Goal: Navigation & Orientation: Find specific page/section

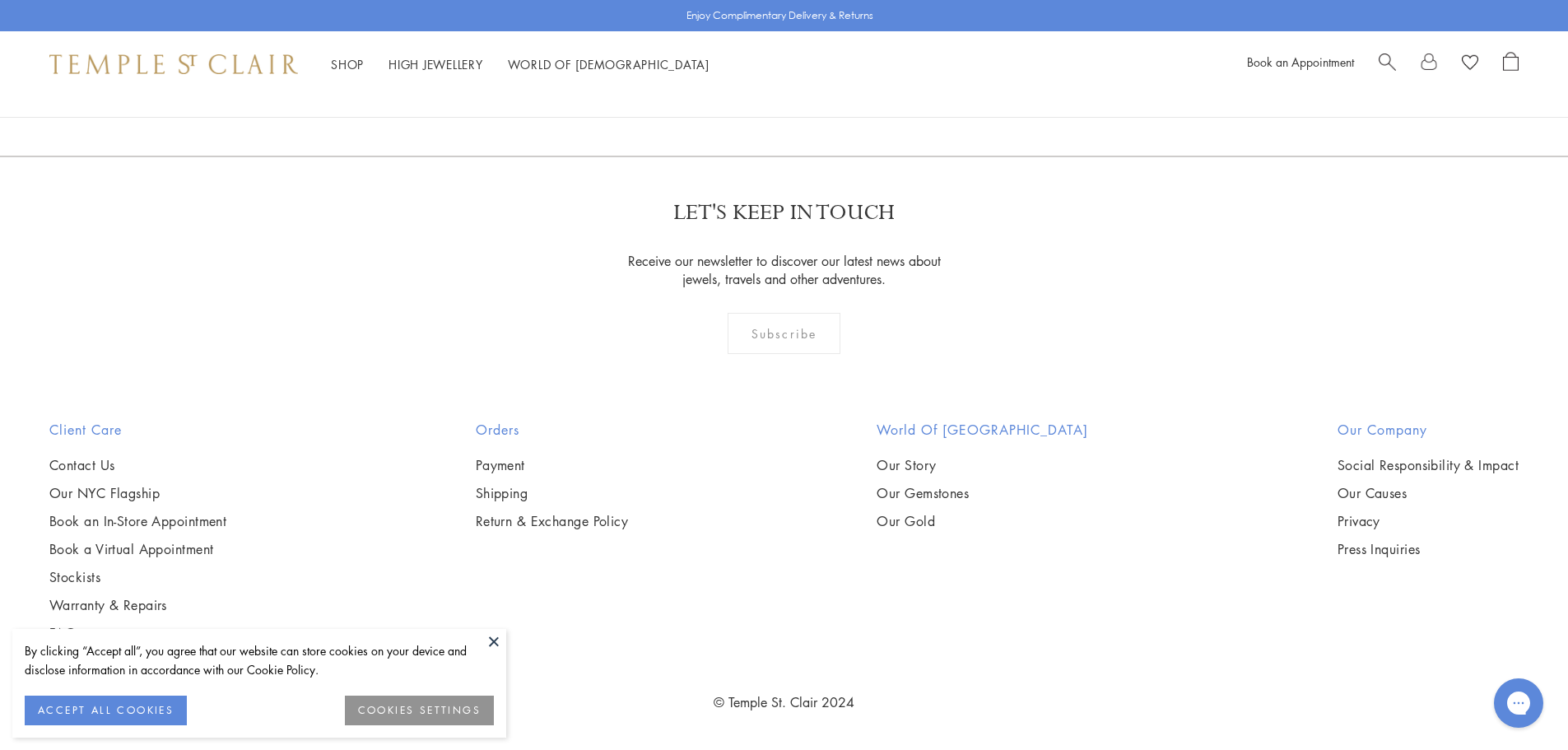
scroll to position [2057, 0]
click at [497, 641] on button at bounding box center [493, 641] width 24 height 24
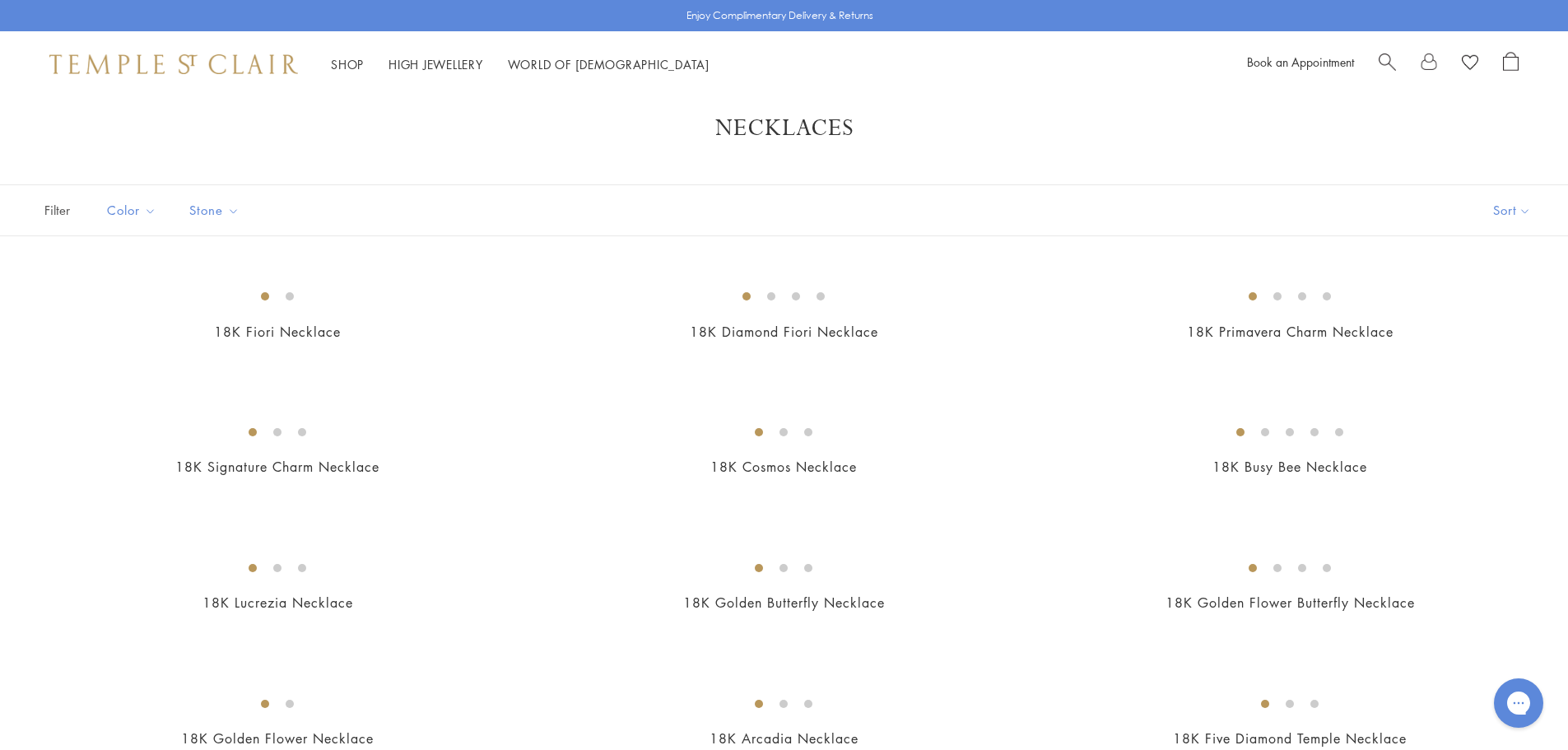
scroll to position [0, 0]
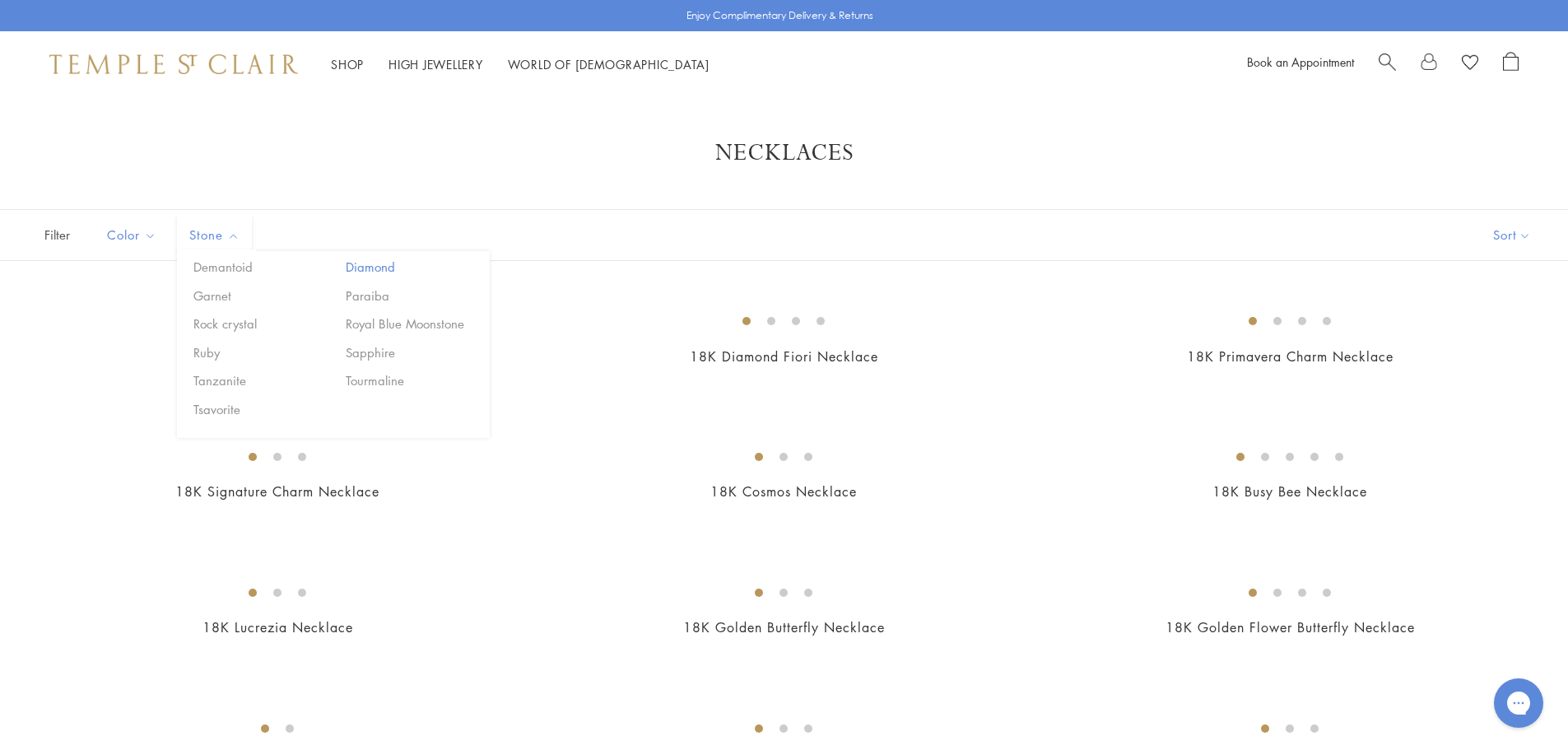
click at [366, 268] on button "Diamond" at bounding box center [411, 267] width 140 height 19
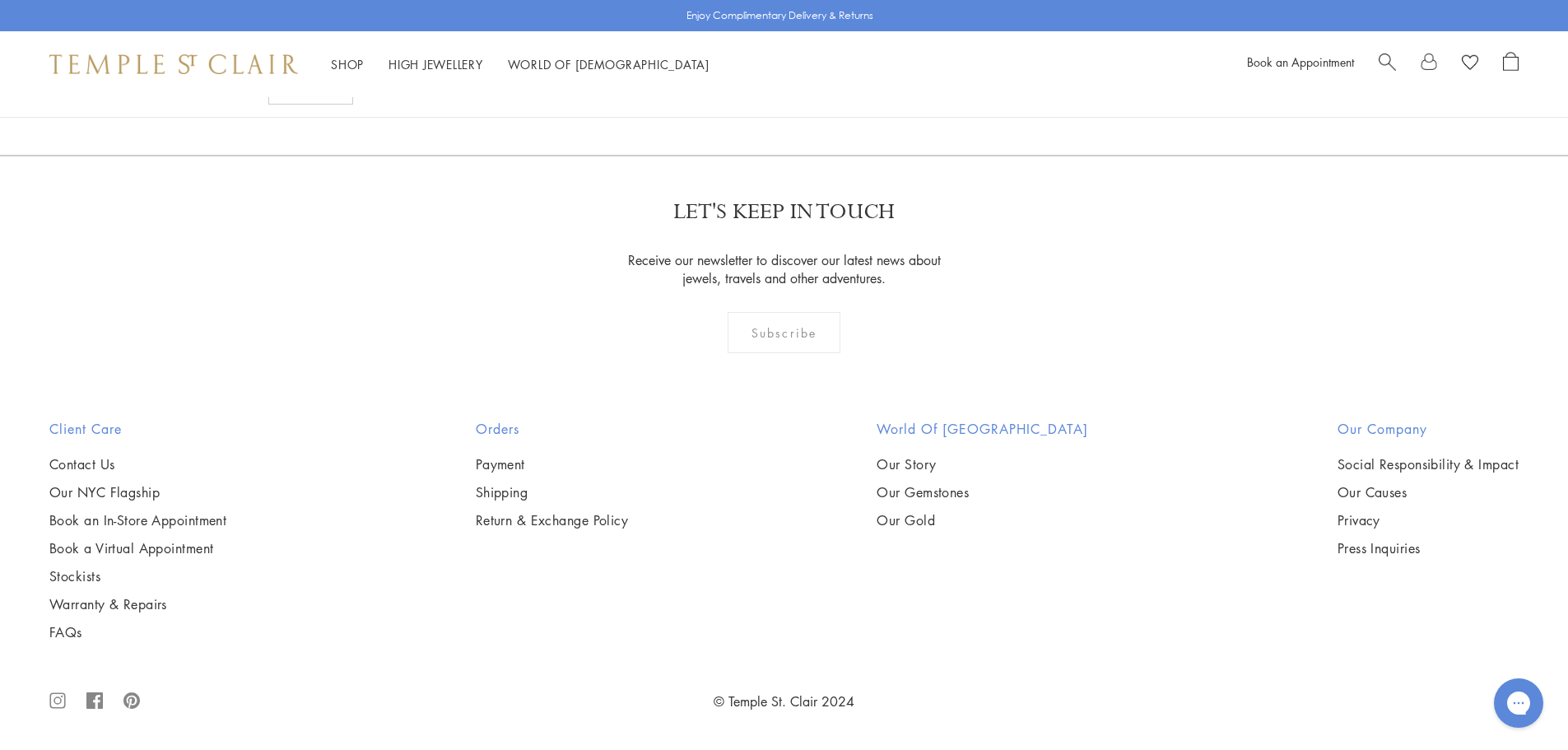
scroll to position [5761, 0]
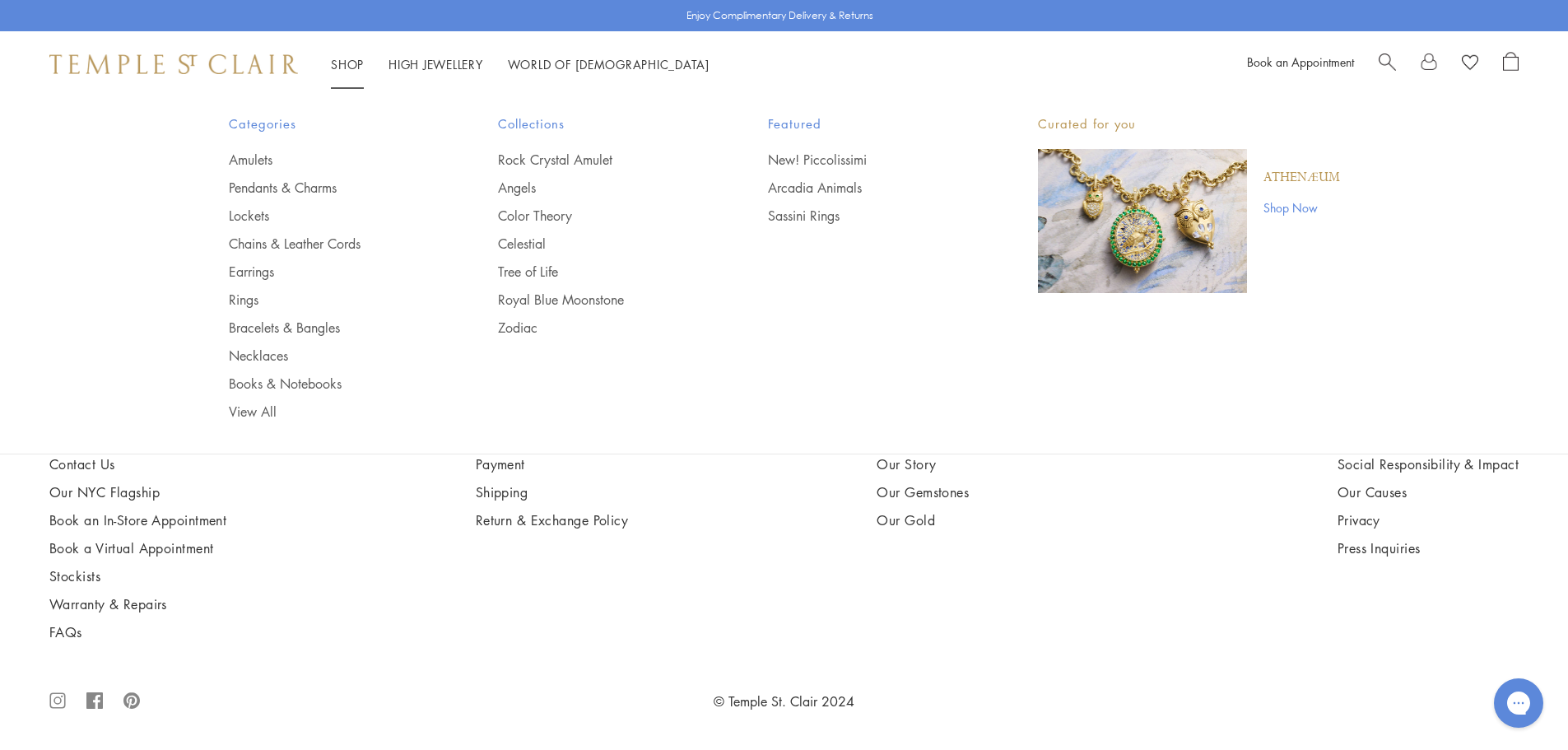
click at [352, 67] on link "Shop Shop" at bounding box center [347, 64] width 33 height 16
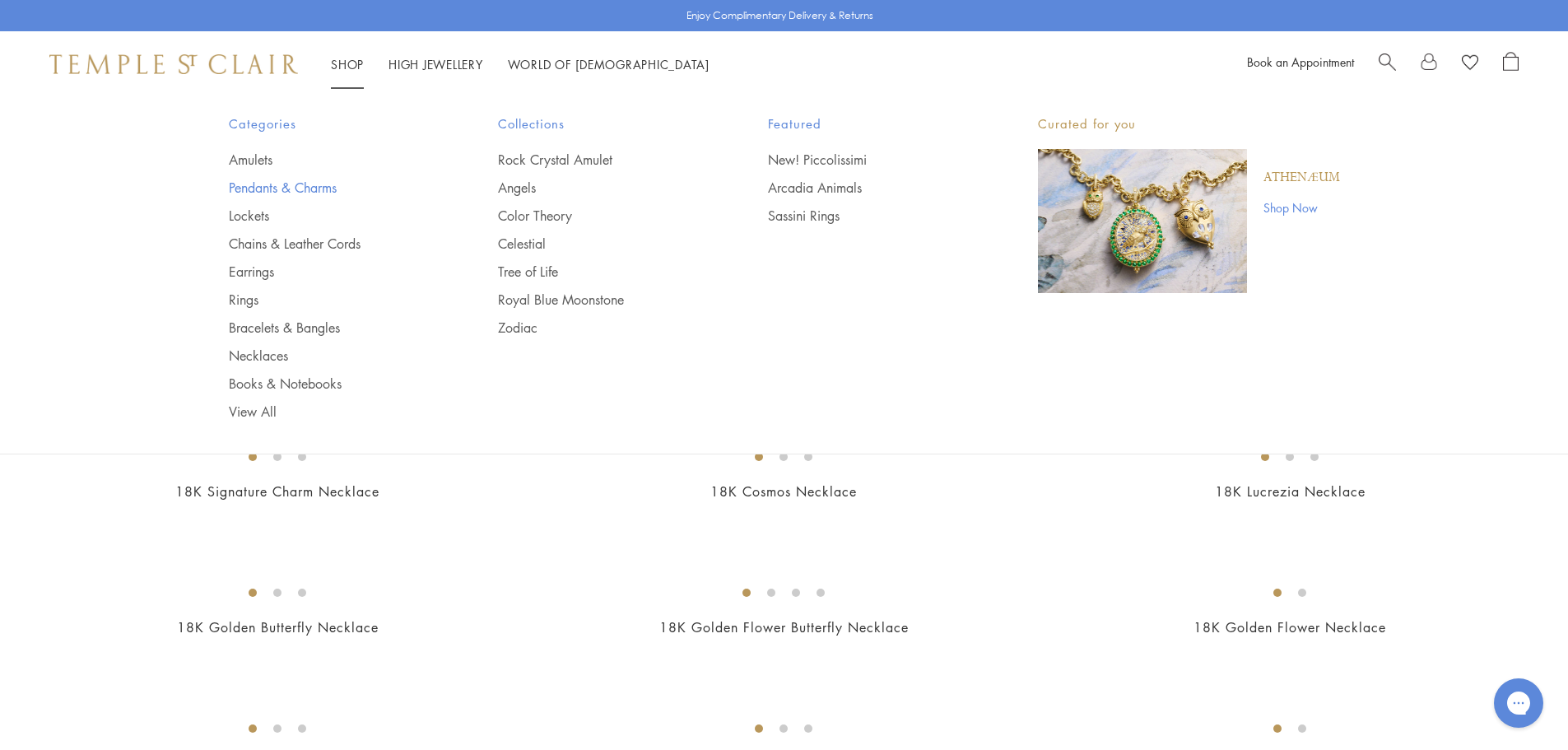
click at [264, 183] on link "Pendants & Charms" at bounding box center [330, 187] width 204 height 18
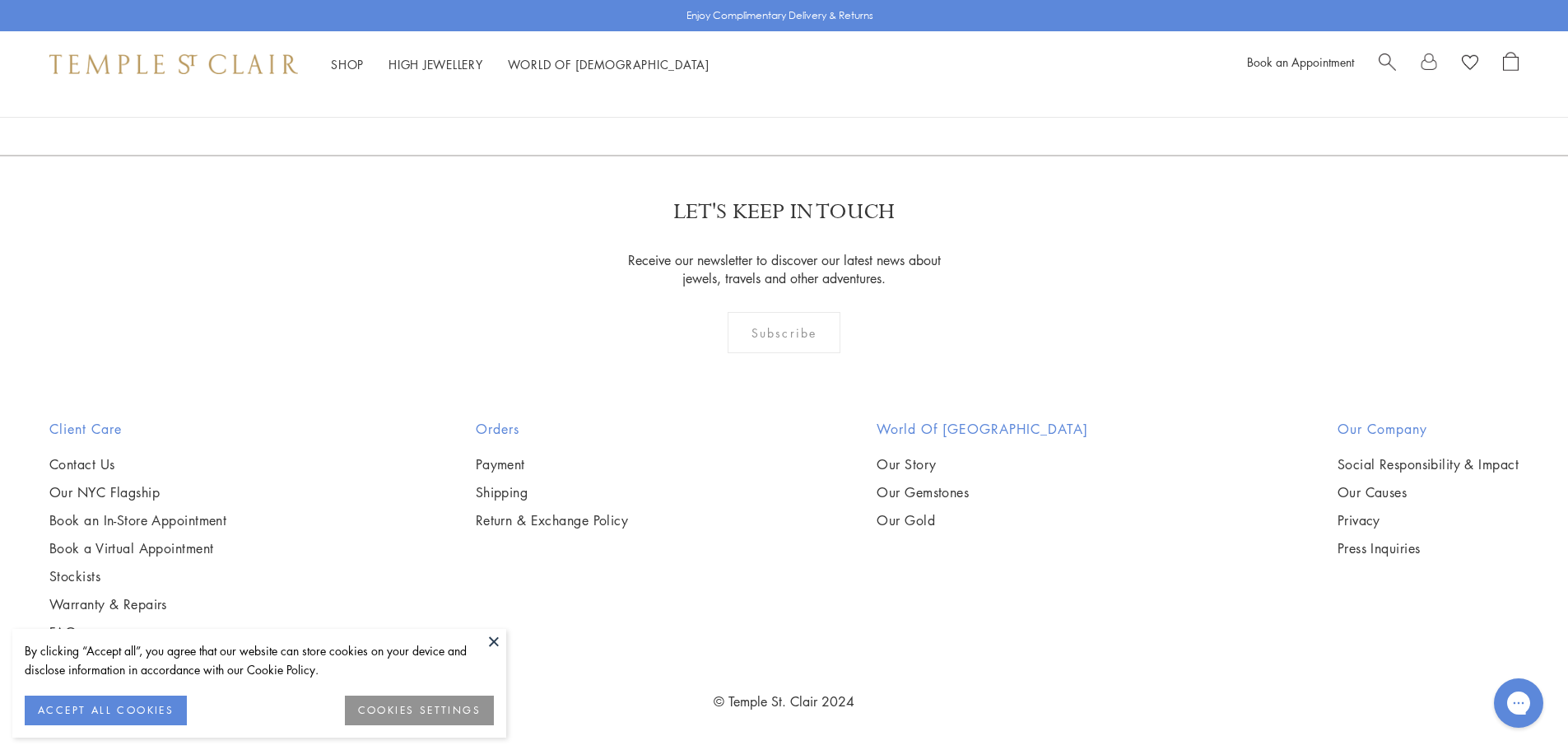
scroll to position [12672, 0]
click at [766, 89] on link "2" at bounding box center [758, 66] width 54 height 46
click at [829, 90] on link "3" at bounding box center [838, 67] width 54 height 46
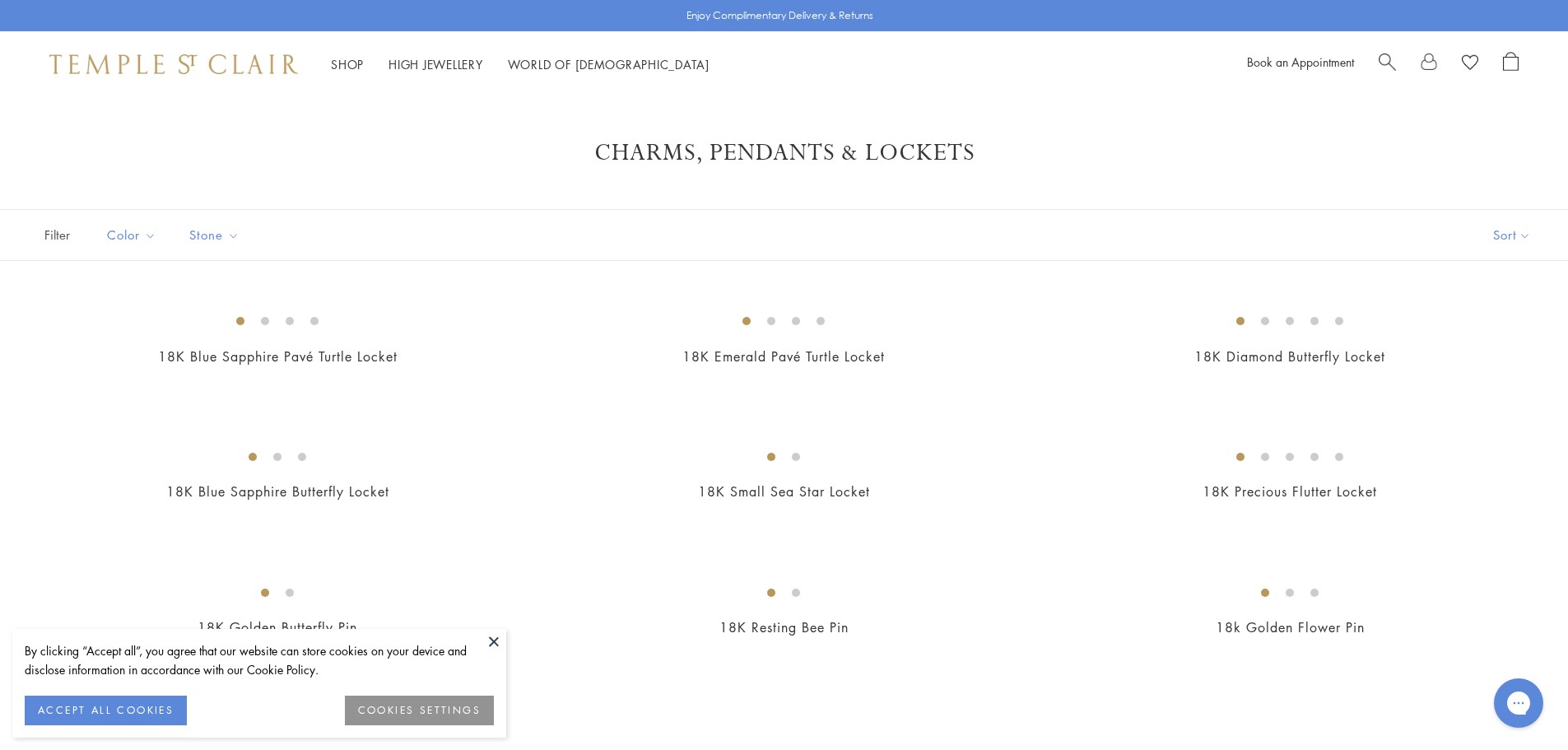
click at [484, 639] on button at bounding box center [493, 641] width 24 height 24
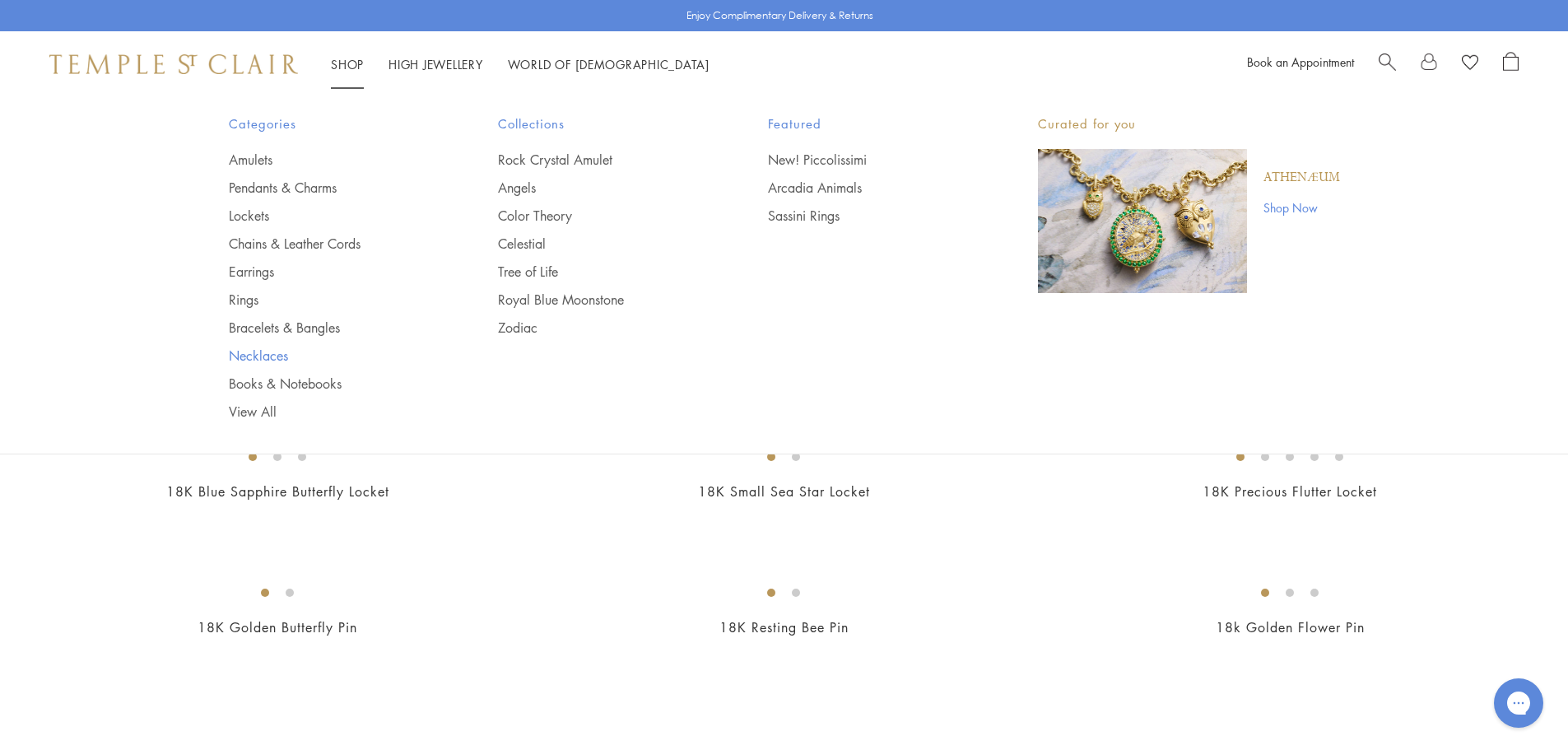
click at [242, 356] on link "Necklaces" at bounding box center [330, 356] width 204 height 18
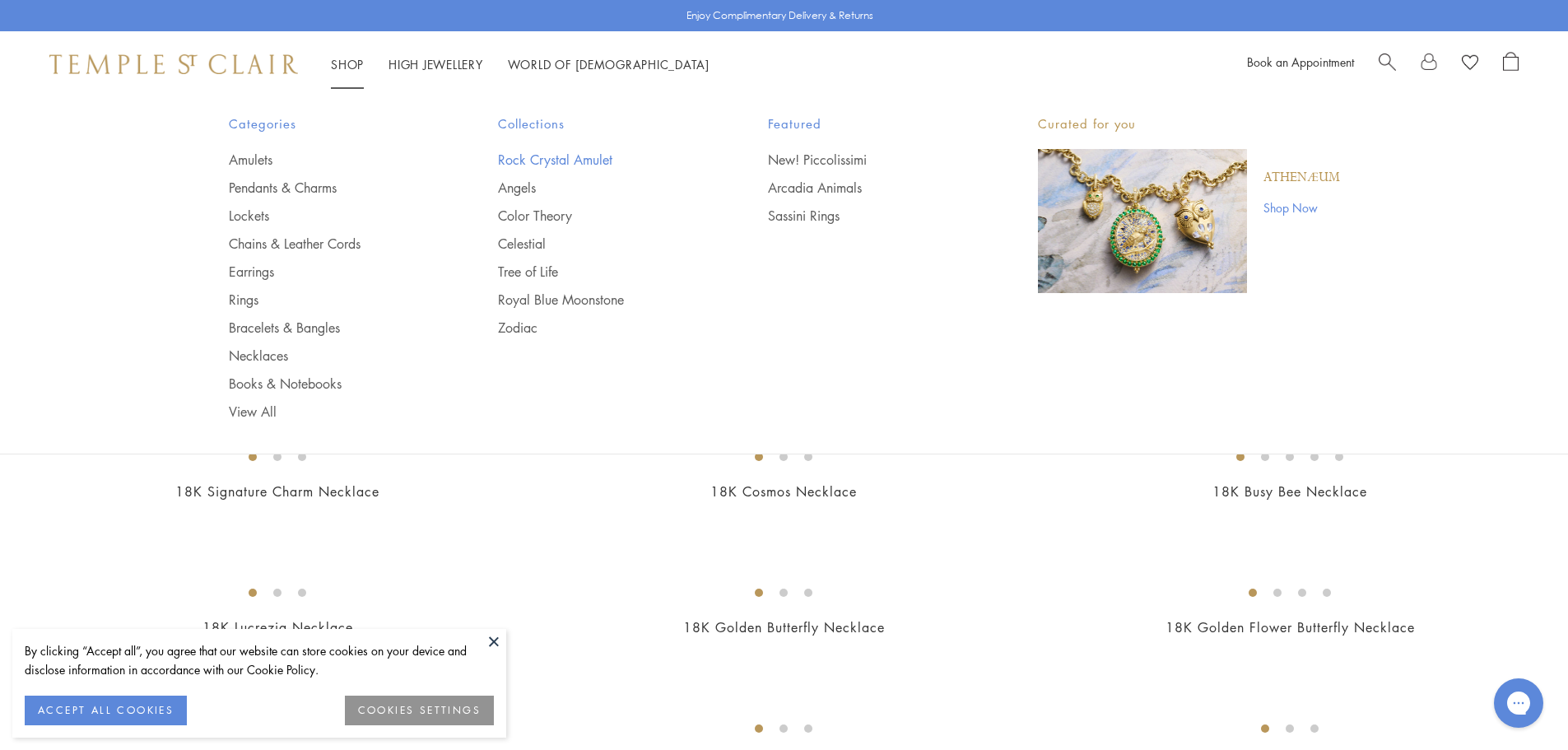
click at [525, 161] on link "Rock Crystal Amulet" at bounding box center [600, 159] width 204 height 18
click at [260, 165] on link "Amulets" at bounding box center [330, 159] width 204 height 18
click at [281, 244] on link "Chains & Leather Cords" at bounding box center [330, 243] width 204 height 18
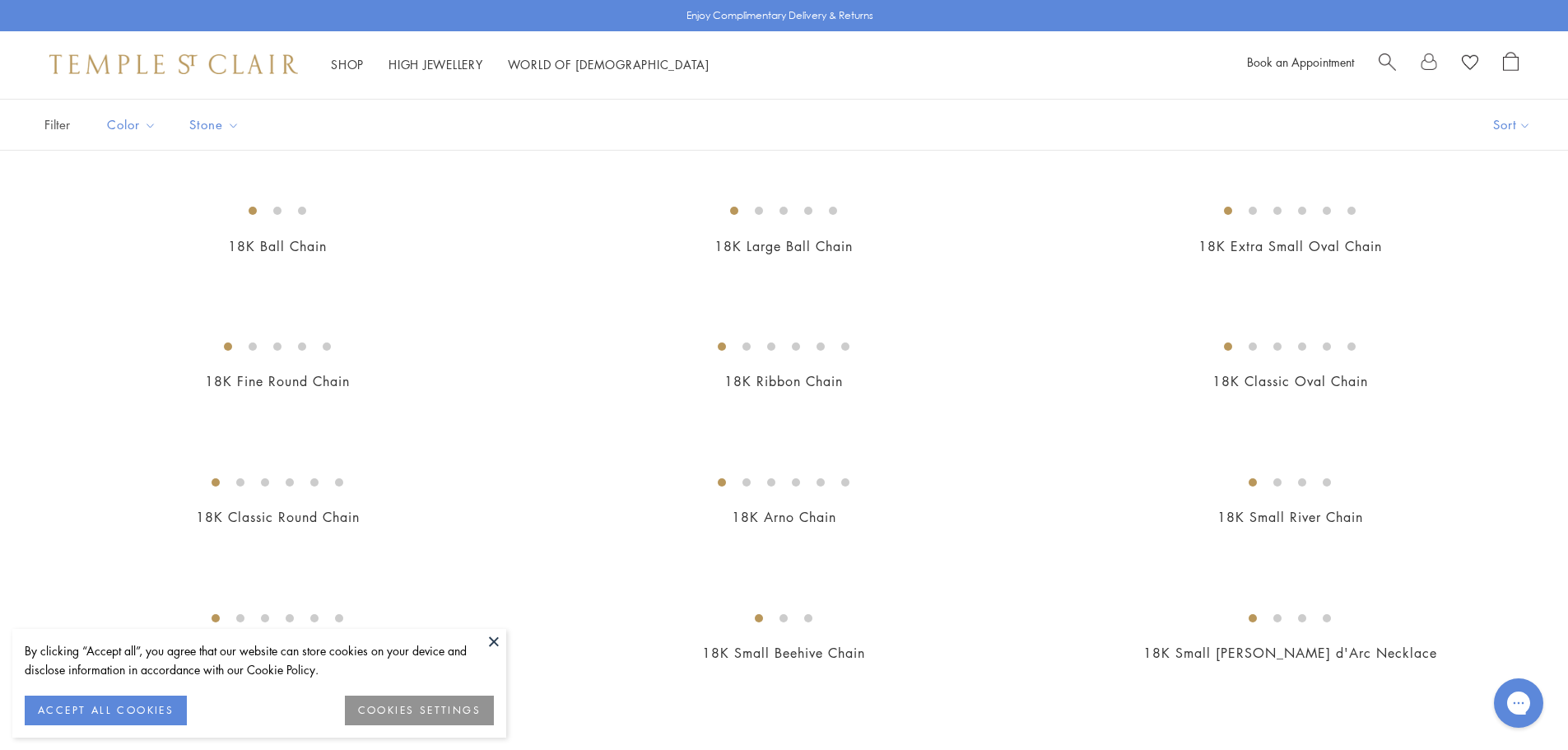
scroll to position [82, 0]
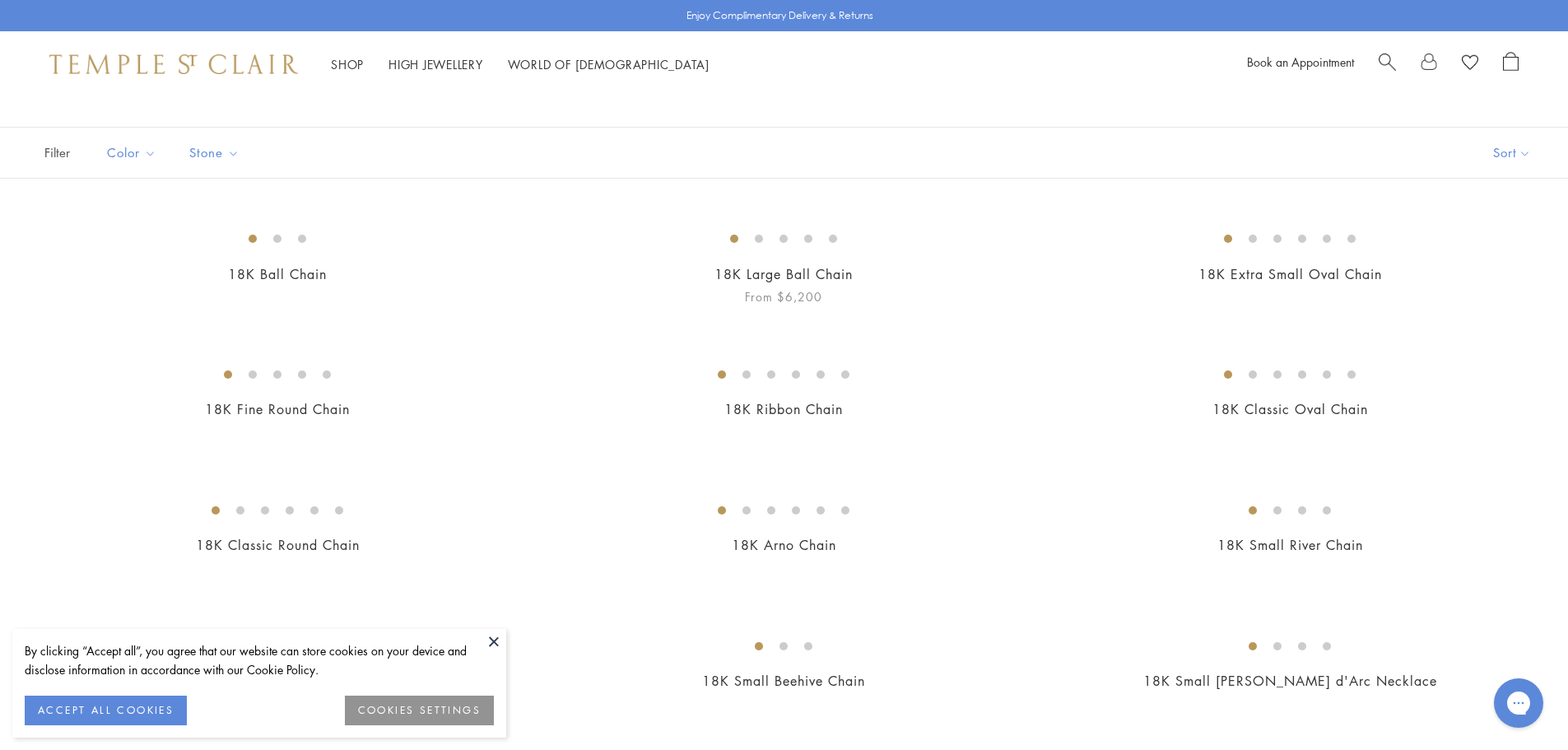
click at [0, 0] on img at bounding box center [0, 0] width 0 height 0
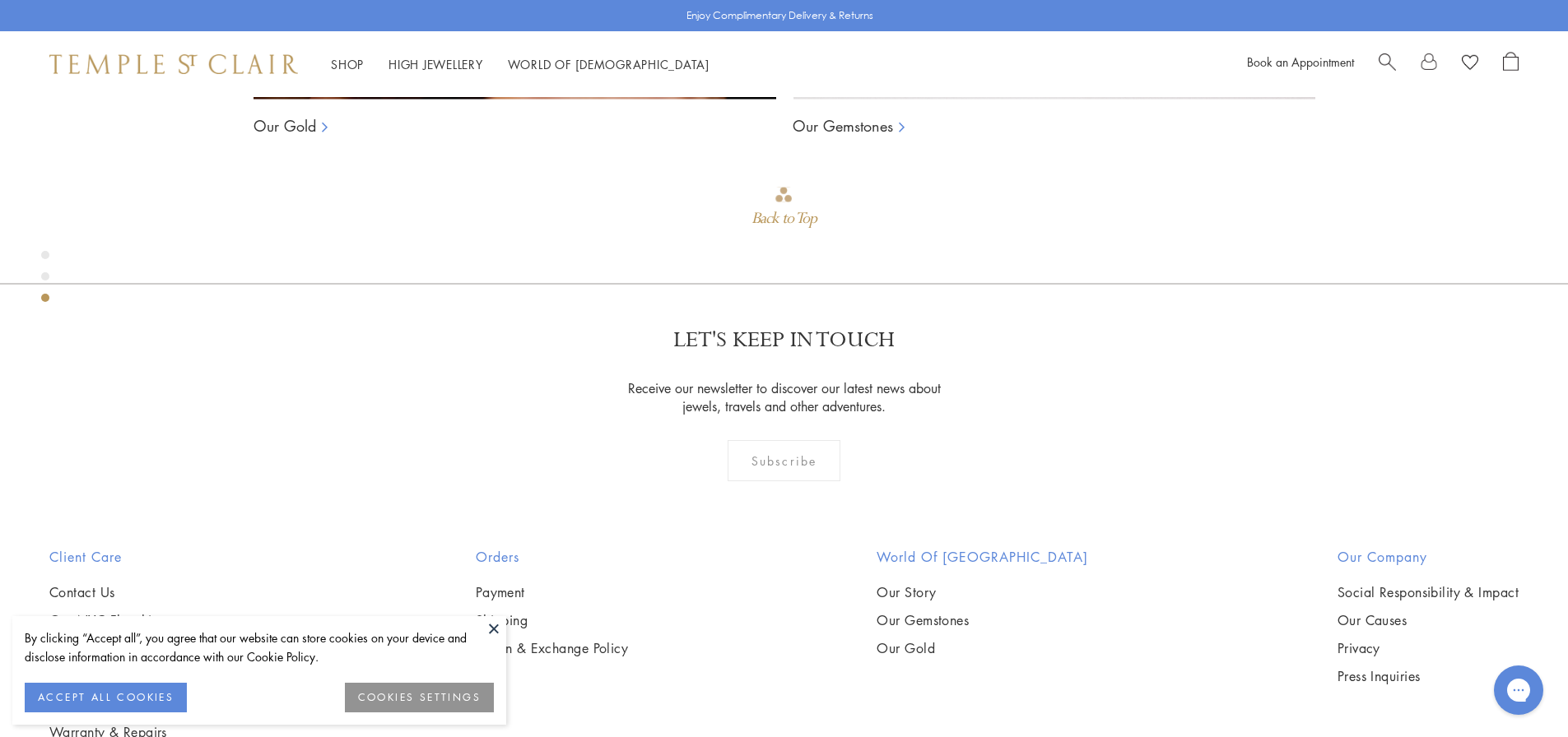
scroll to position [1825, 0]
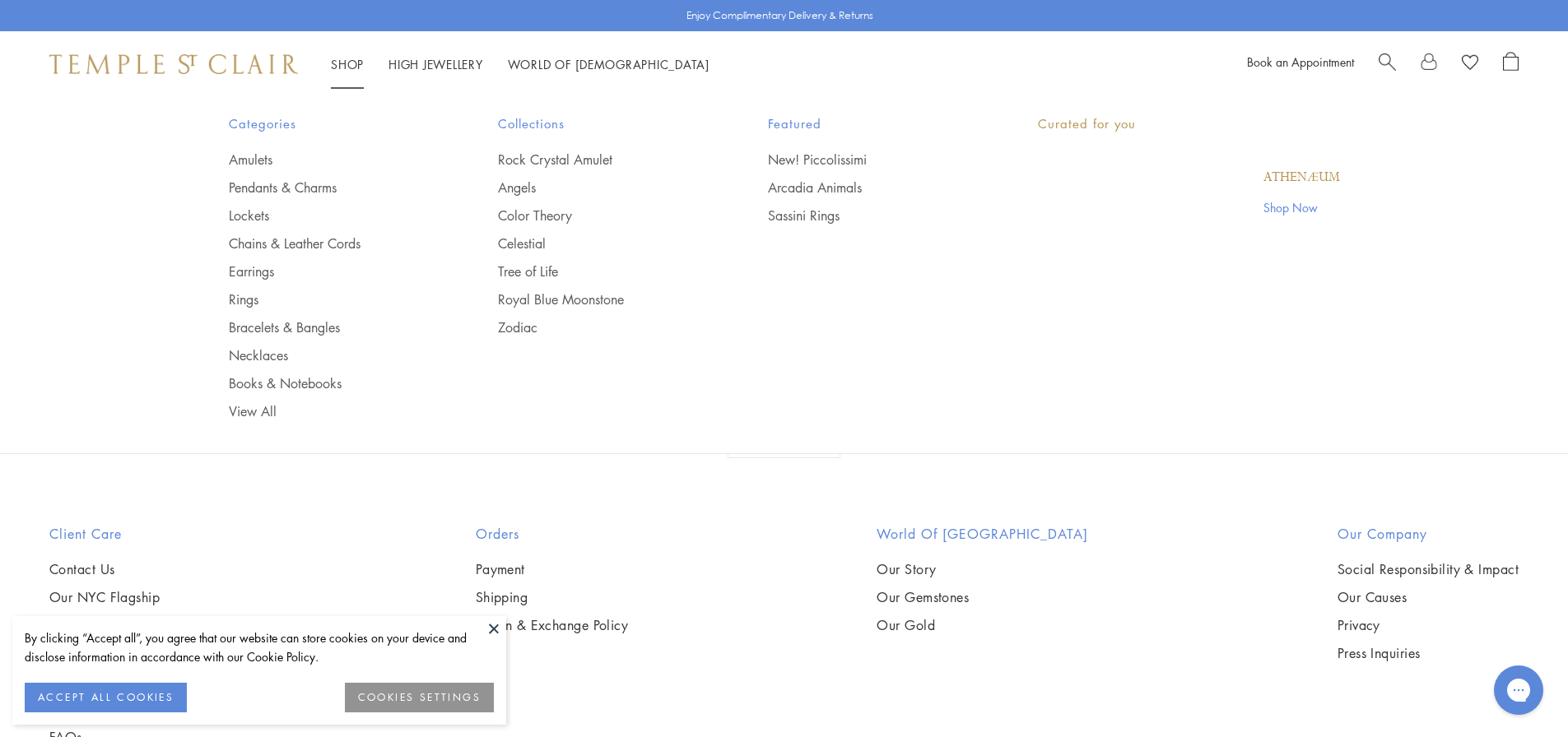
click at [362, 60] on link "Shop Shop" at bounding box center [347, 64] width 33 height 16
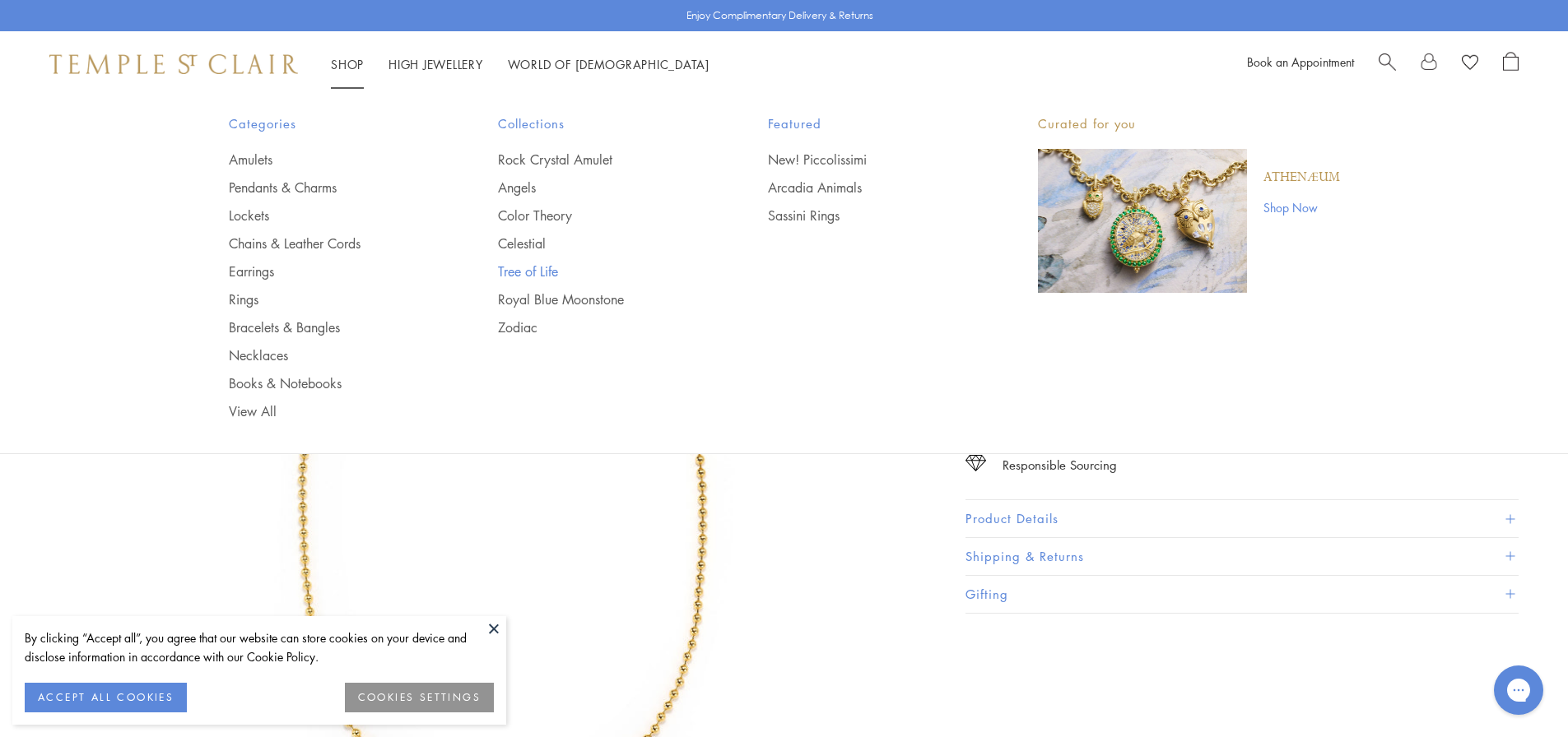
click at [501, 268] on link "Tree of Life" at bounding box center [600, 271] width 204 height 18
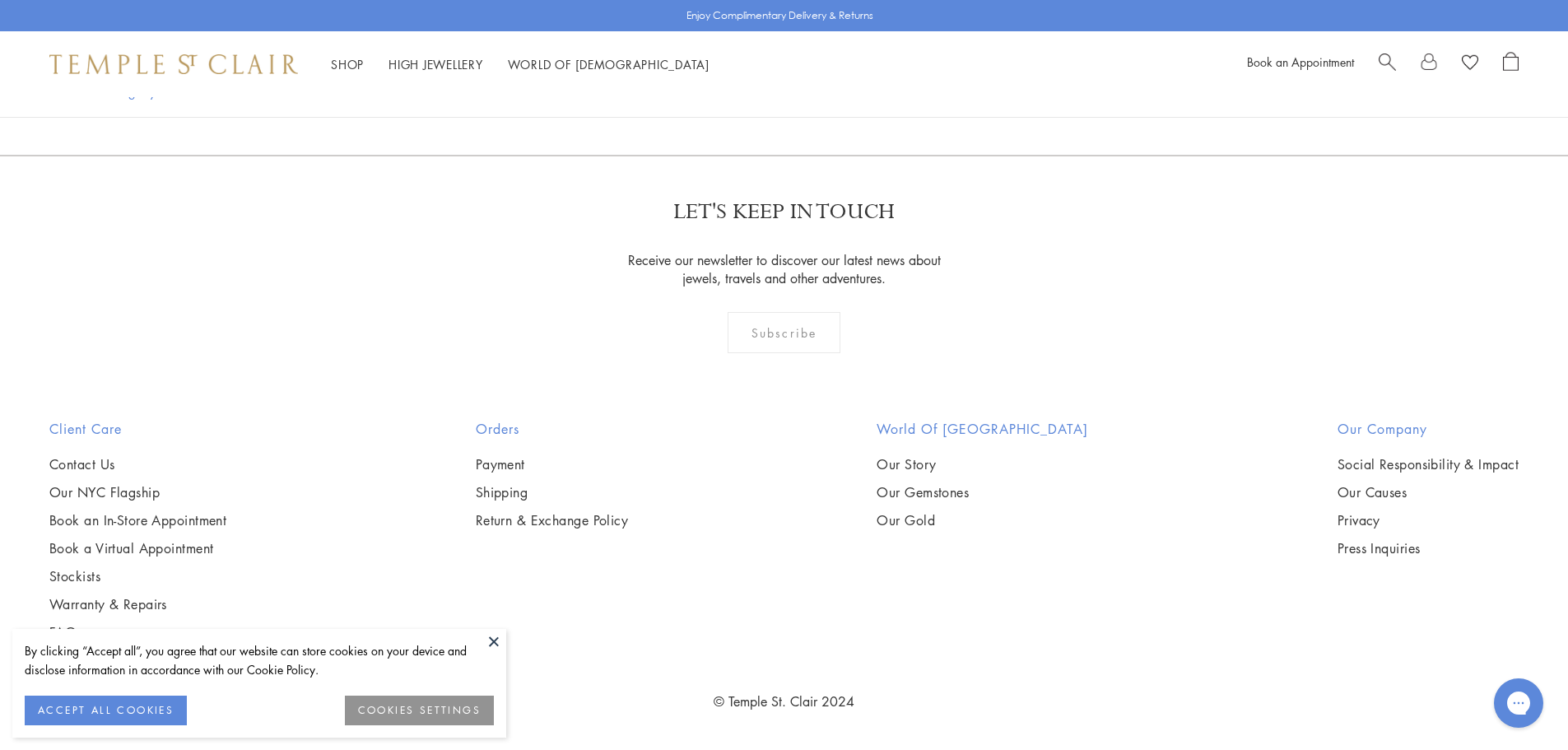
scroll to position [13002, 0]
click at [760, 89] on link "2" at bounding box center [758, 66] width 54 height 46
click at [827, 90] on link "3" at bounding box center [838, 67] width 54 height 46
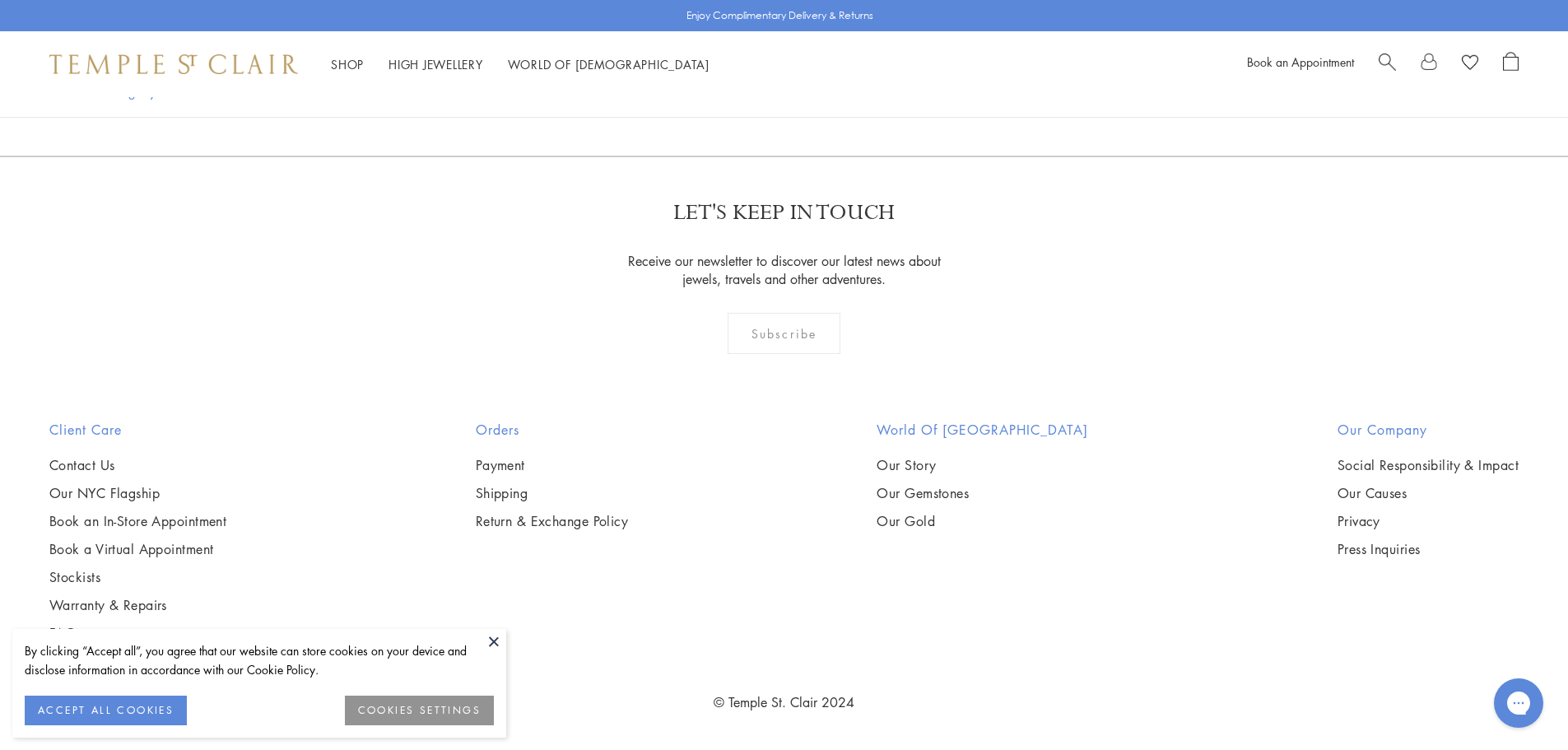
click at [499, 641] on button at bounding box center [493, 641] width 24 height 24
